Goal: Go to known website: Access a specific website the user already knows

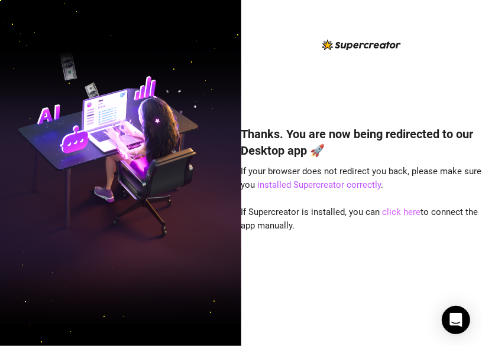
click at [322, 211] on link "click here" at bounding box center [401, 212] width 38 height 11
click at [322, 217] on link "click here" at bounding box center [401, 212] width 38 height 11
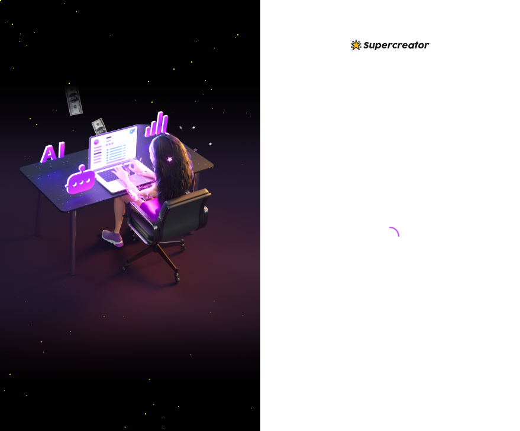
click at [17, 109] on img at bounding box center [130, 216] width 260 height 326
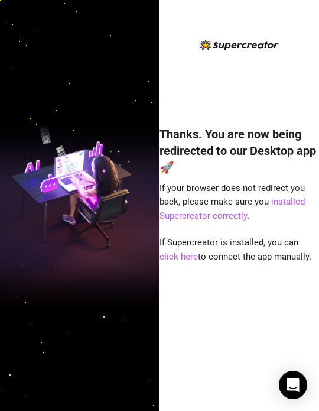
drag, startPoint x: 291, startPoint y: 280, endPoint x: 297, endPoint y: 268, distance: 12.7
click at [293, 275] on div "Thanks. You are now being redirected to our Desktop app 🚀 If your browser does …" at bounding box center [240, 251] width 160 height 282
click at [198, 251] on link "click here" at bounding box center [179, 256] width 38 height 11
